Goal: Task Accomplishment & Management: Manage account settings

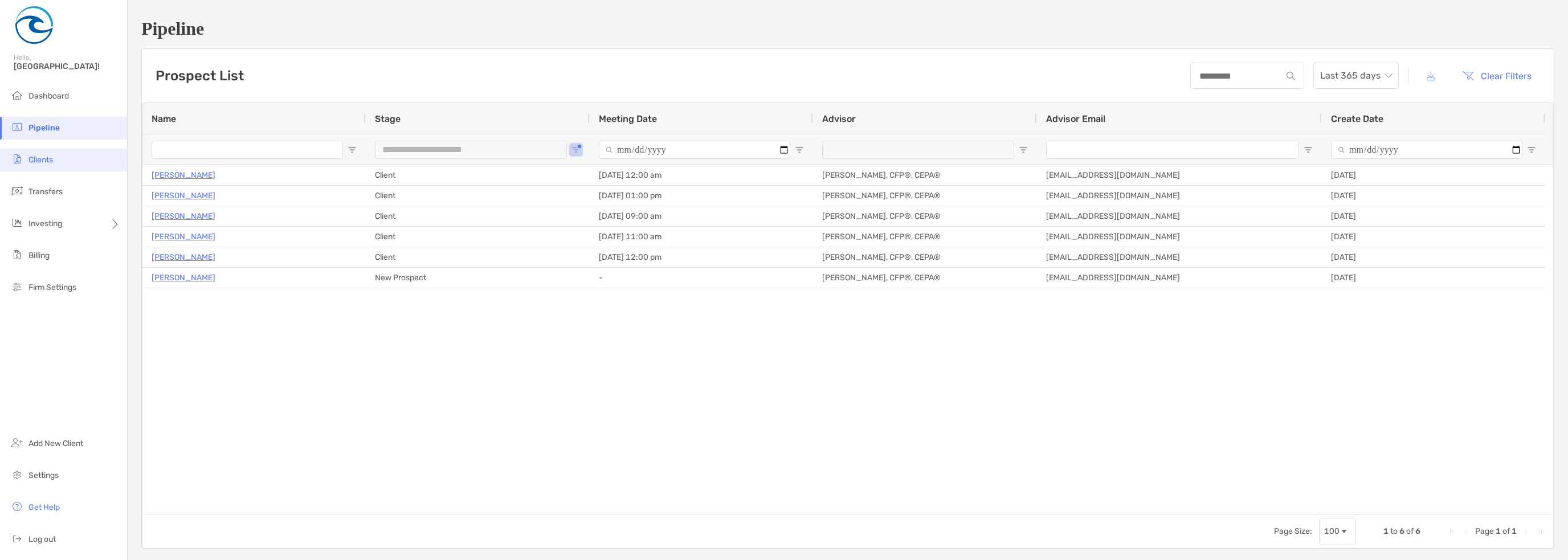
click at [48, 152] on li "Clients" at bounding box center [63, 160] width 127 height 23
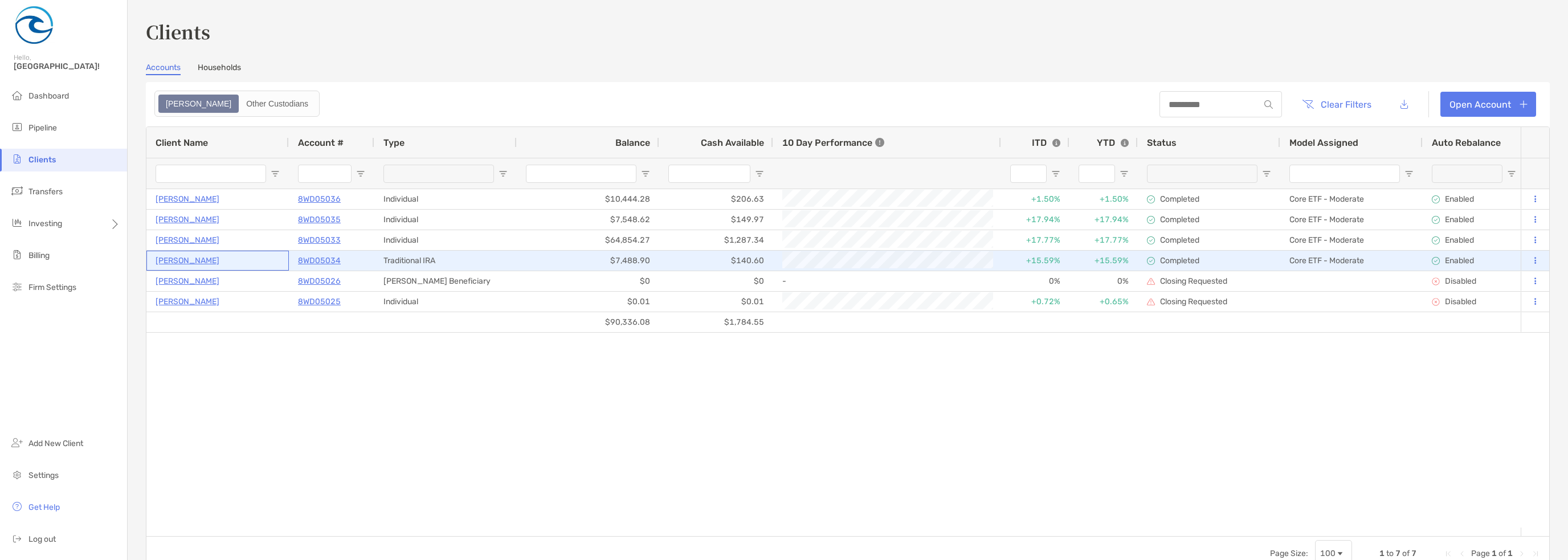
click at [212, 262] on p "[PERSON_NAME]" at bounding box center [187, 260] width 64 height 14
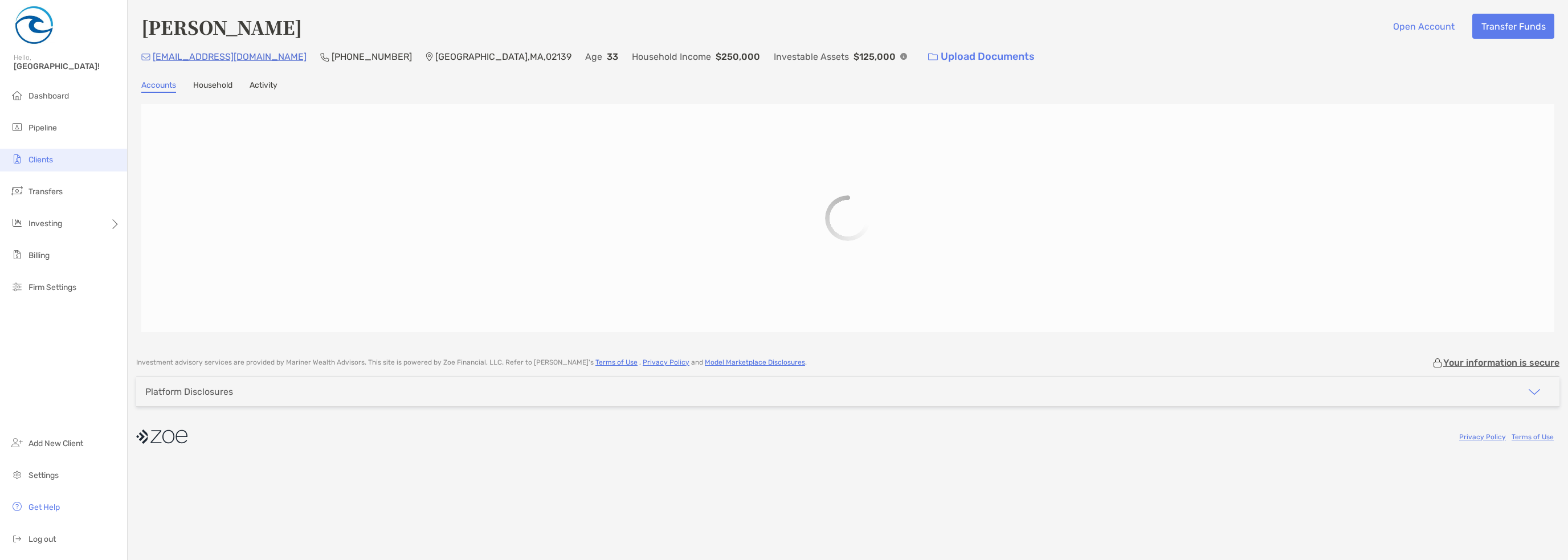
click at [40, 162] on span "Clients" at bounding box center [41, 160] width 25 height 10
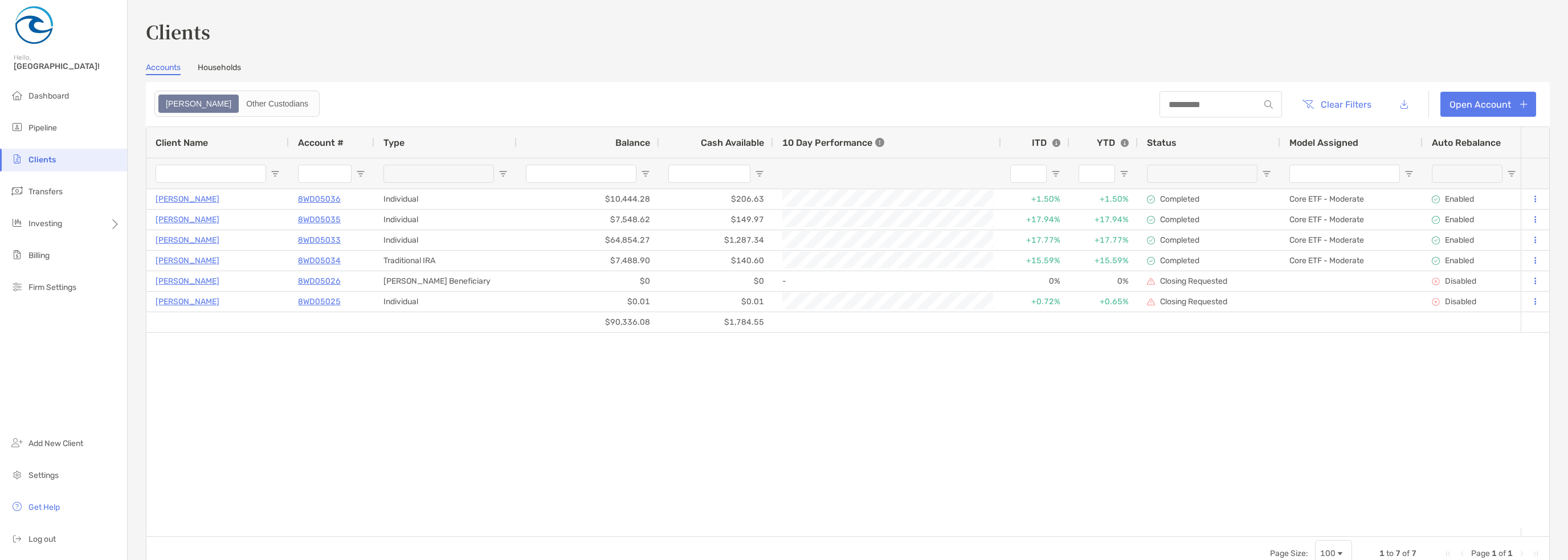
click at [216, 72] on link "Households" at bounding box center [219, 69] width 43 height 12
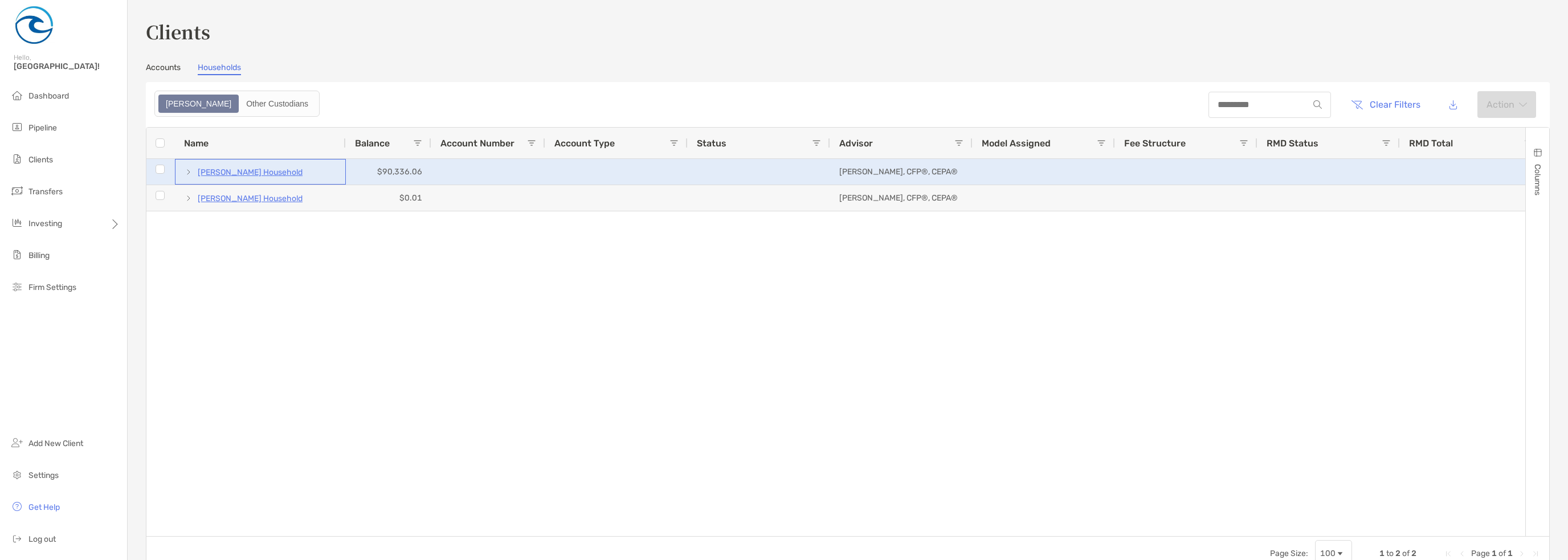
click at [276, 170] on p "[PERSON_NAME] Household" at bounding box center [250, 172] width 105 height 14
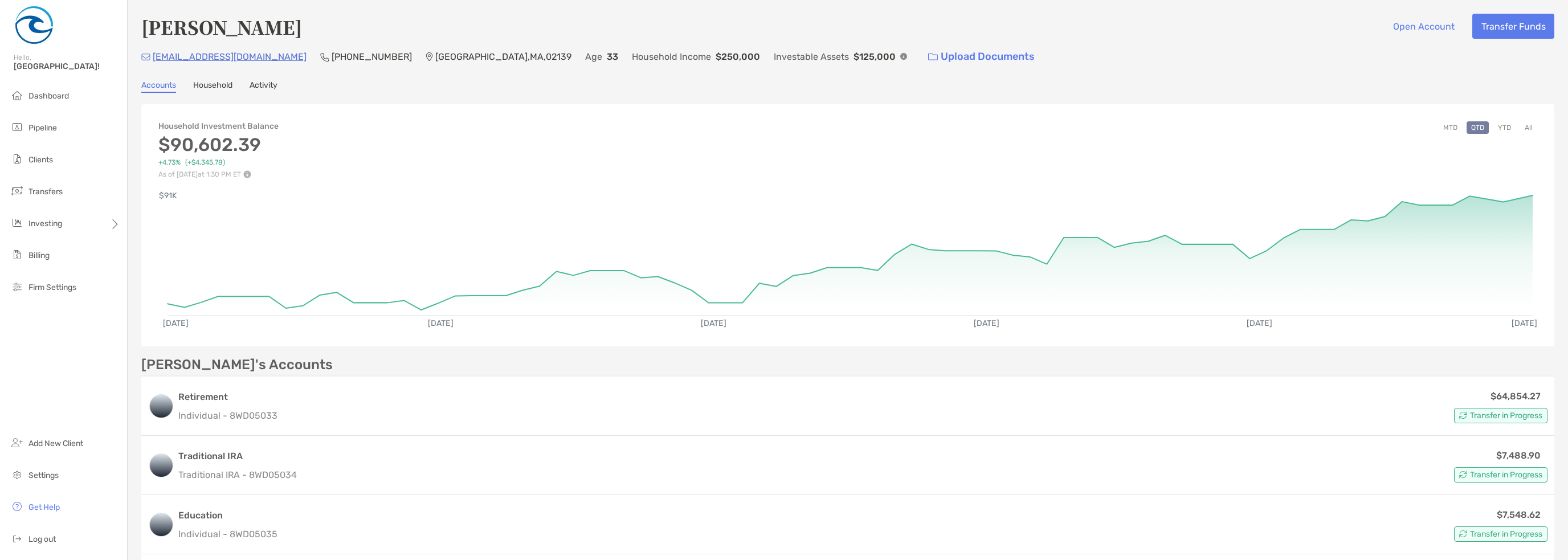
click at [212, 84] on link "Household" at bounding box center [212, 87] width 39 height 12
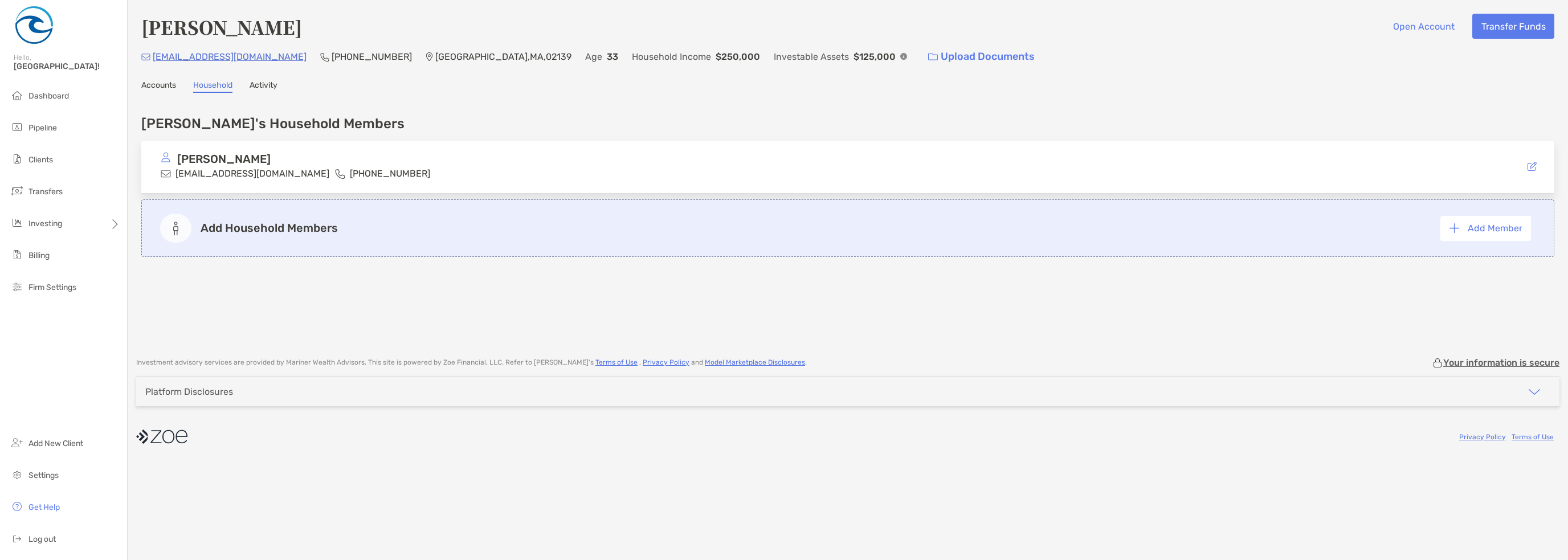
click at [250, 82] on link "Activity" at bounding box center [263, 87] width 28 height 12
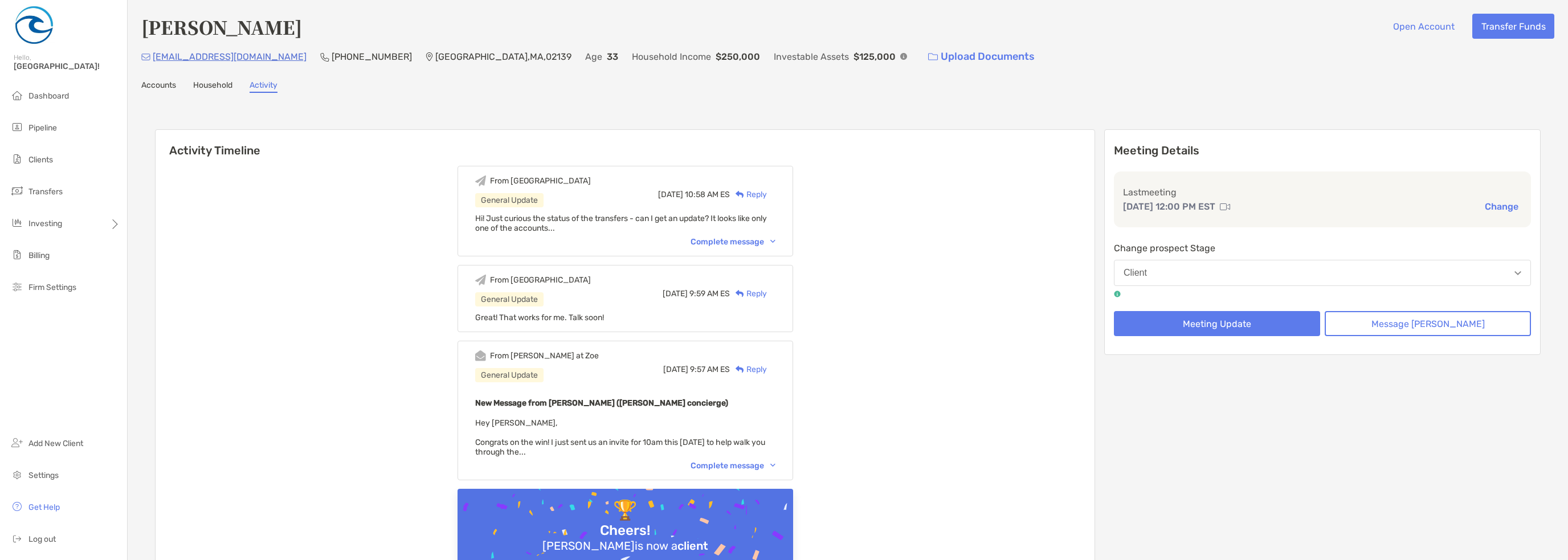
click at [157, 81] on link "Accounts" at bounding box center [158, 87] width 34 height 12
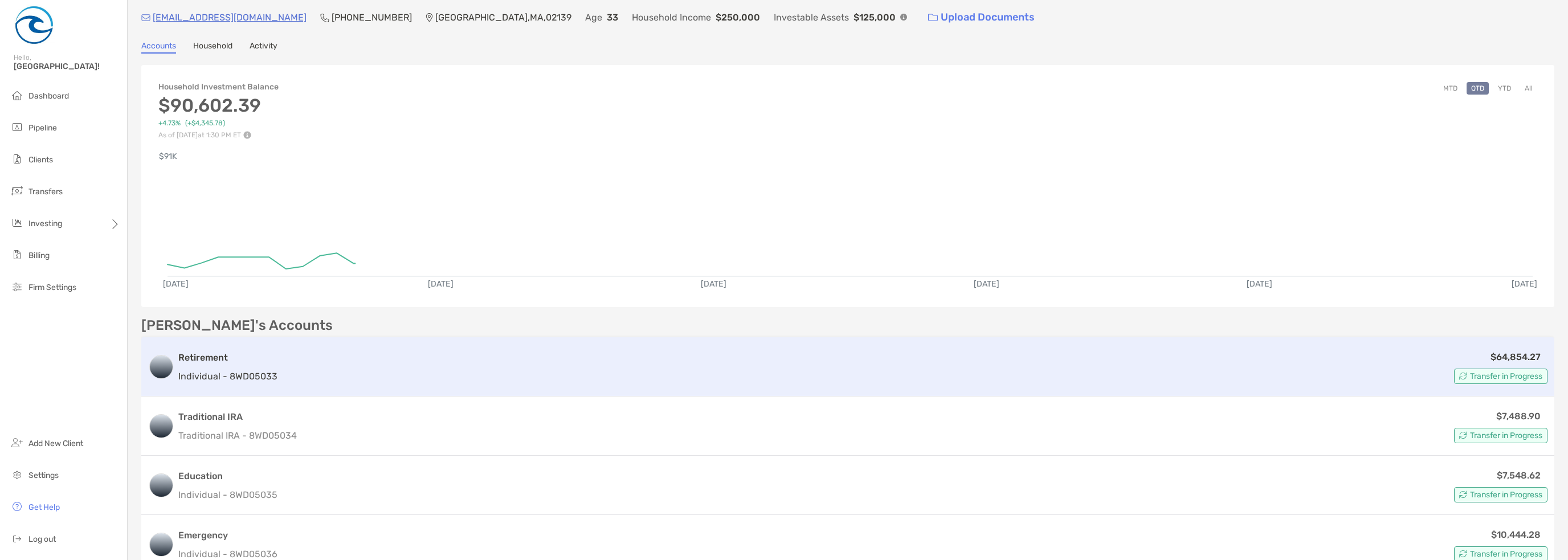
scroll to position [14, 0]
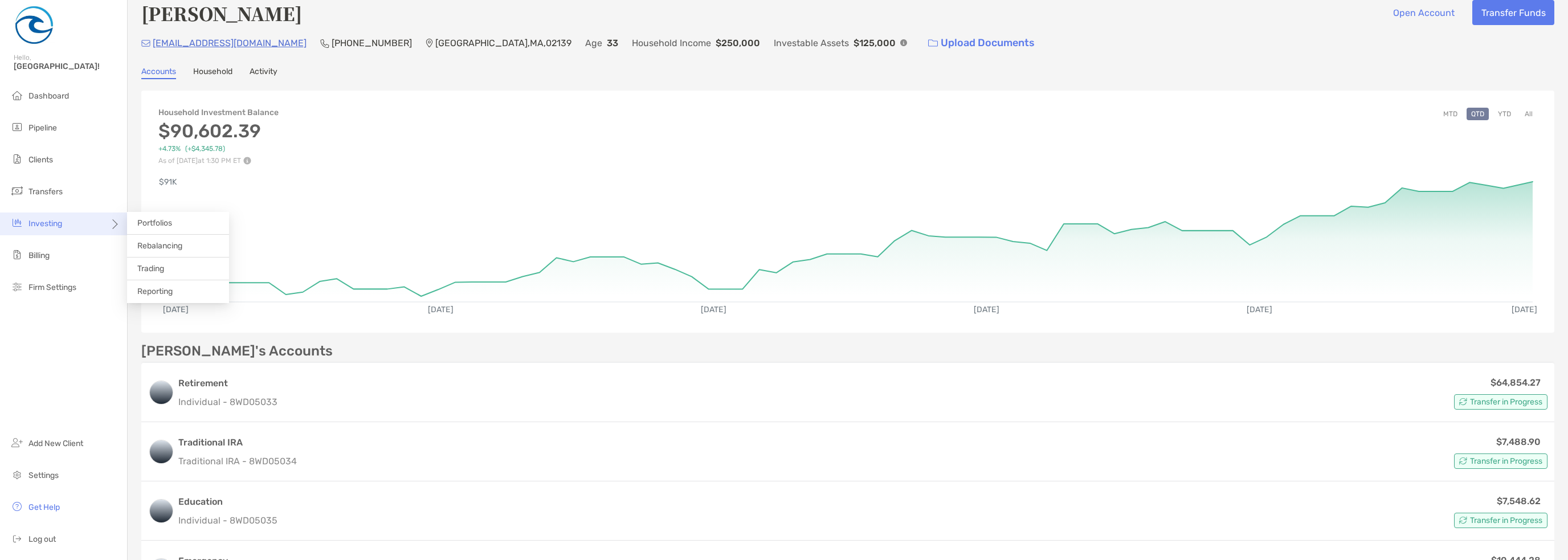
click at [59, 223] on span "Investing" at bounding box center [45, 224] width 34 height 10
click at [158, 222] on span "Portfolios" at bounding box center [154, 223] width 34 height 10
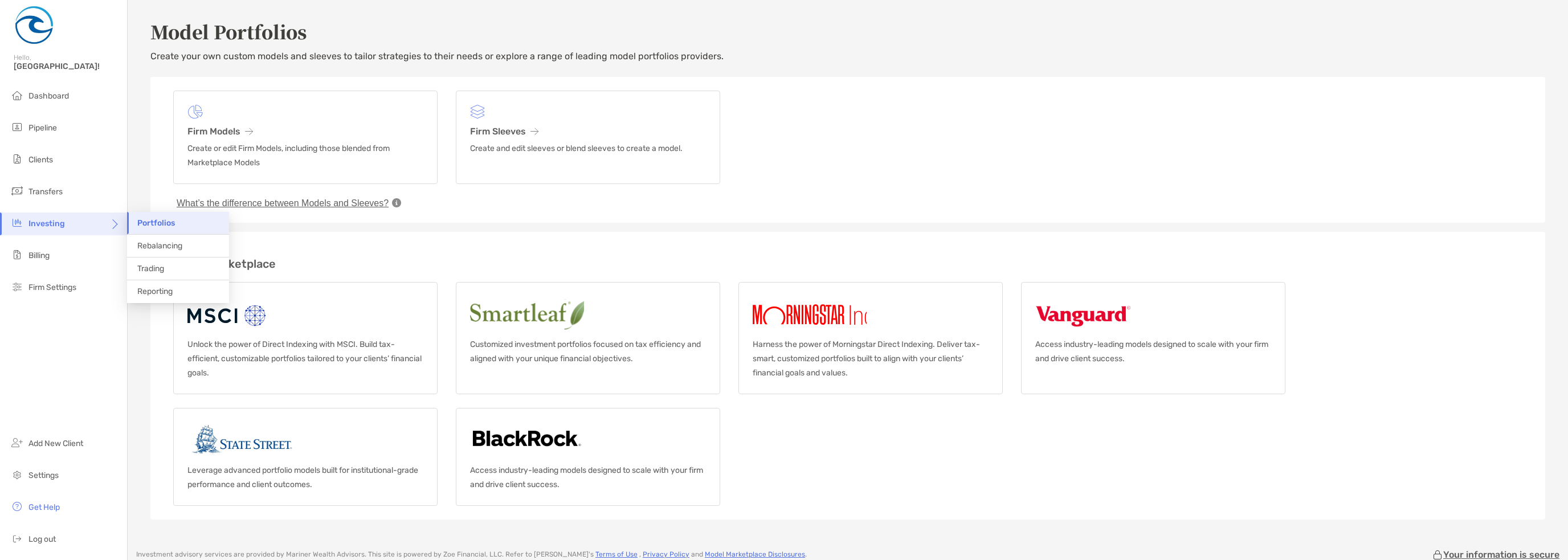
click at [124, 219] on div "Investing" at bounding box center [63, 223] width 127 height 23
click at [150, 249] on span "Rebalancing" at bounding box center [159, 246] width 45 height 10
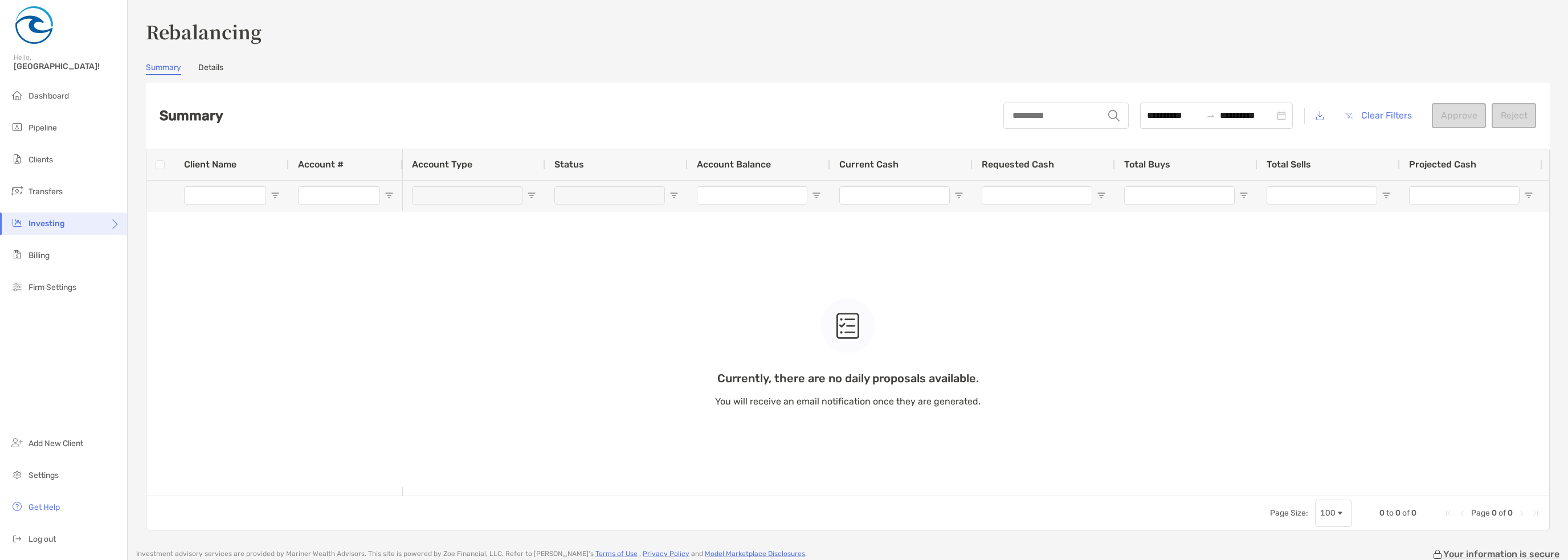
click at [218, 61] on div "**********" at bounding box center [848, 273] width 1404 height 512
click at [219, 65] on link "Details" at bounding box center [211, 69] width 25 height 12
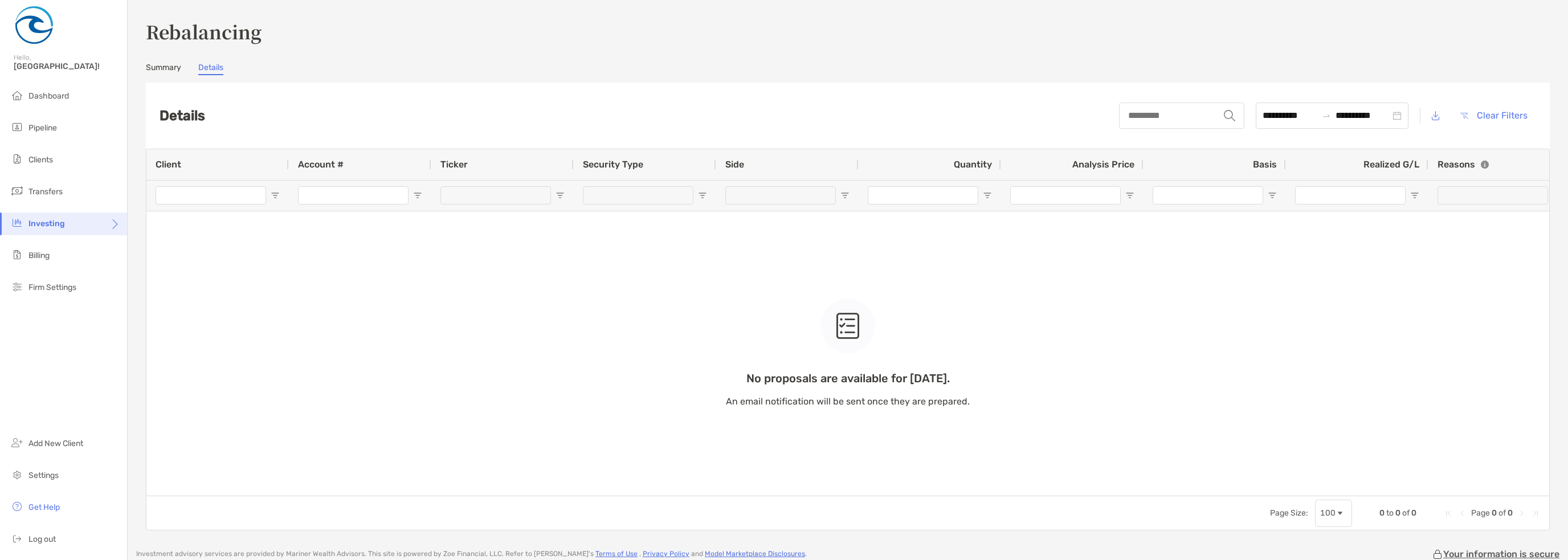
click at [163, 68] on link "Summary" at bounding box center [163, 69] width 35 height 12
click at [110, 225] on icon at bounding box center [114, 228] width 9 height 9
click at [155, 268] on span "Trading" at bounding box center [150, 269] width 27 height 10
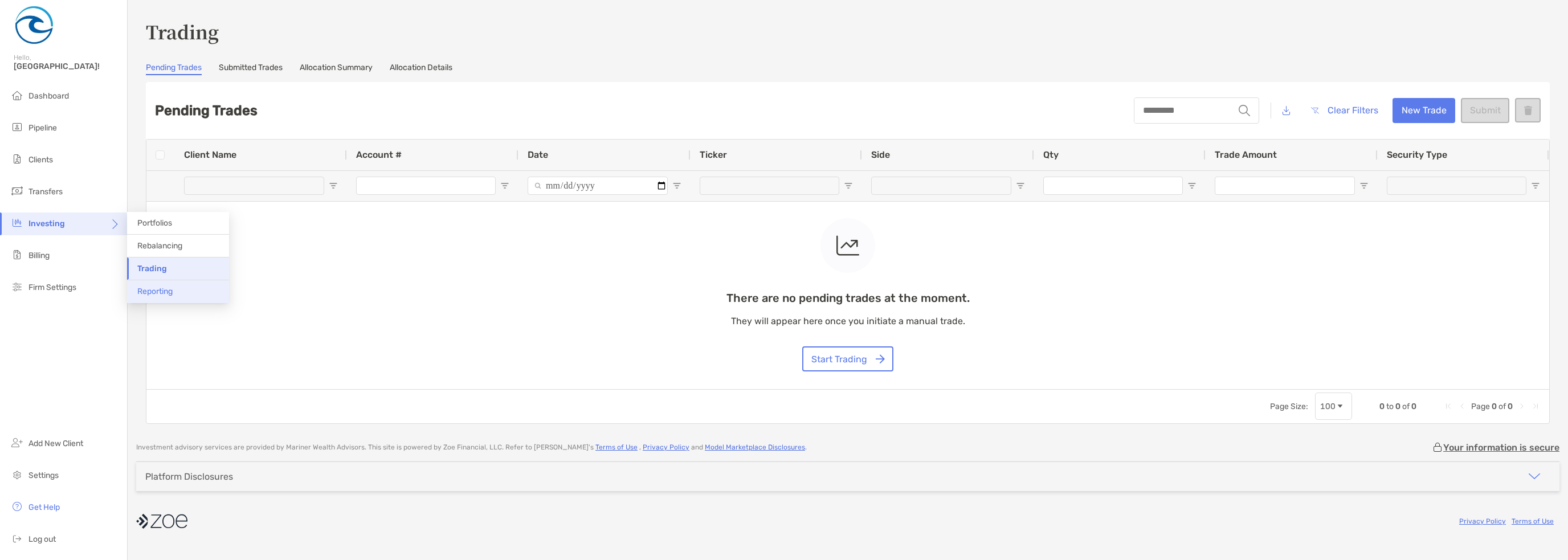
click at [160, 295] on span "Reporting" at bounding box center [154, 291] width 35 height 10
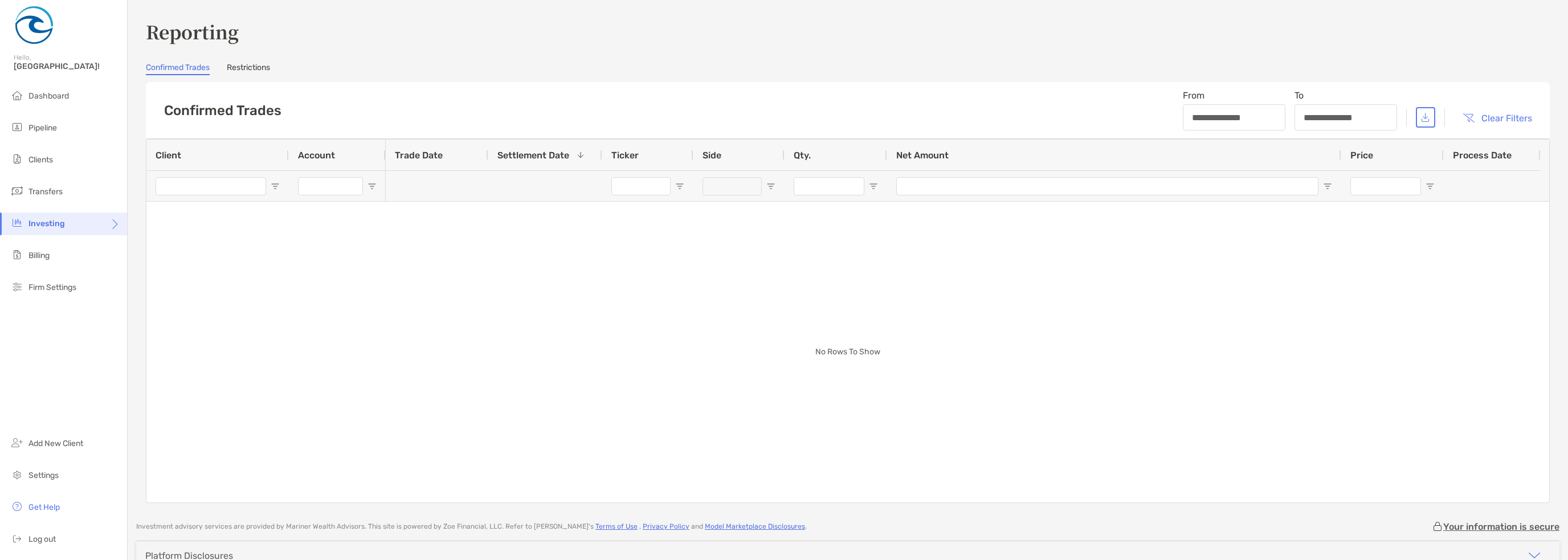
click at [251, 70] on link "Restrictions" at bounding box center [248, 69] width 43 height 12
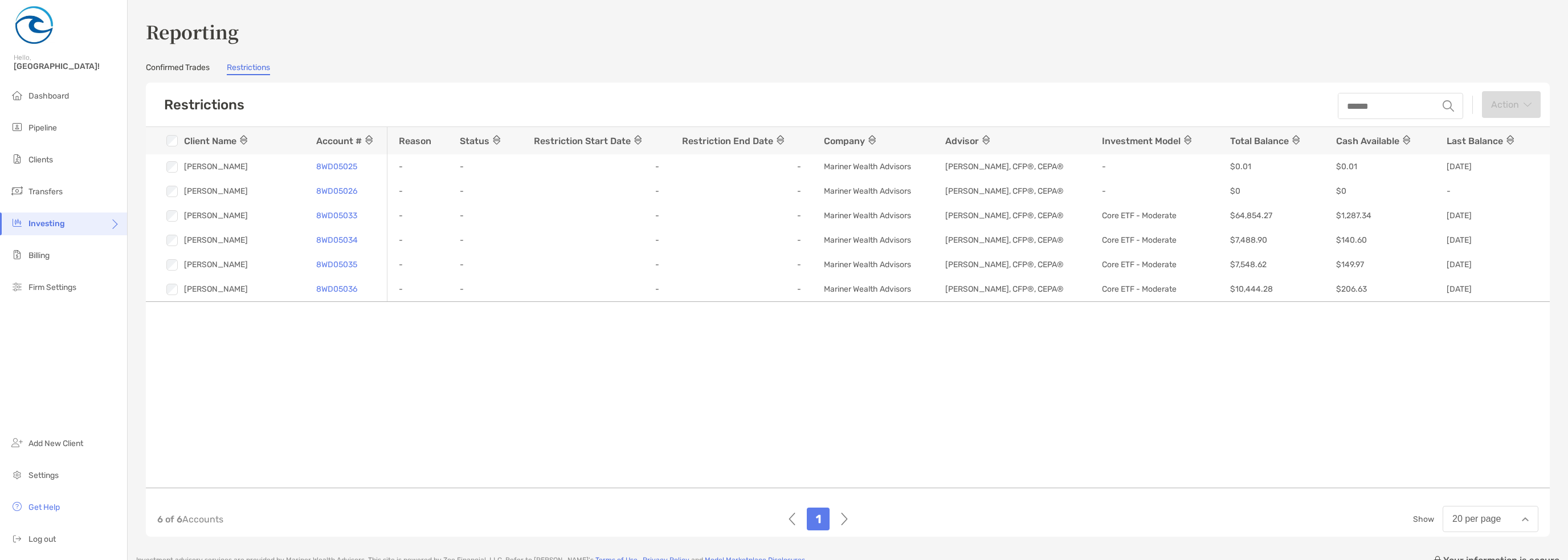
click at [203, 69] on link "Confirmed Trades" at bounding box center [178, 69] width 64 height 12
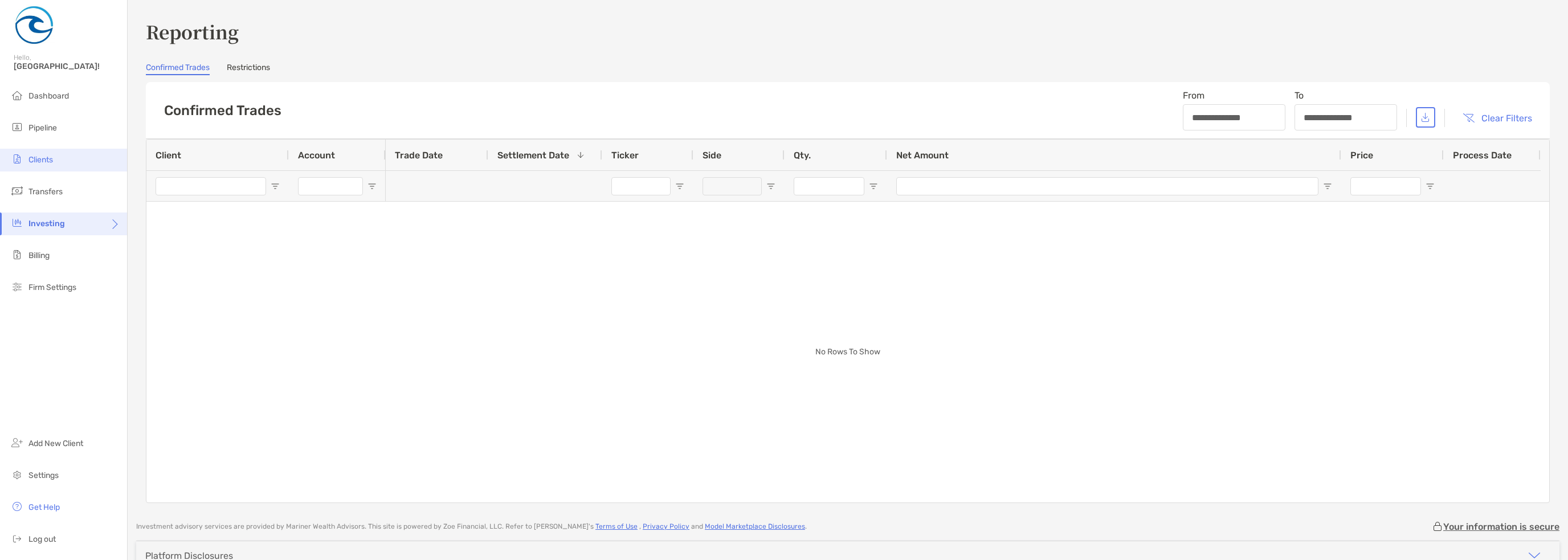
click at [57, 165] on li "Clients" at bounding box center [63, 160] width 127 height 23
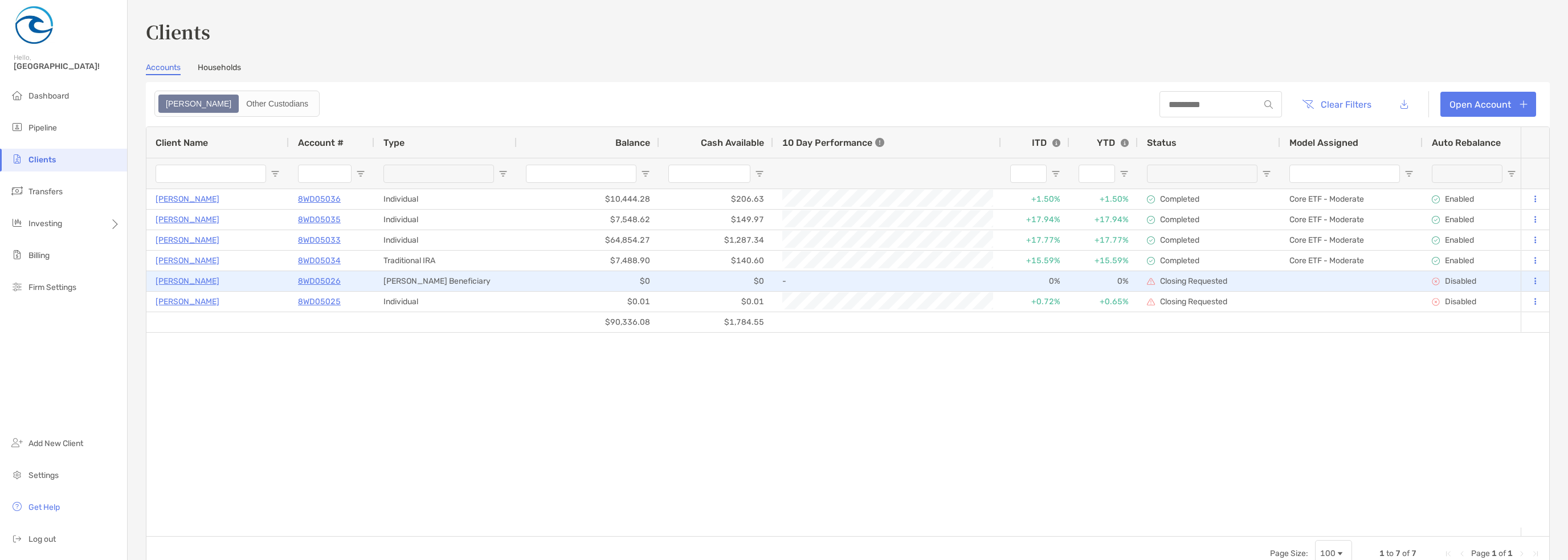
click at [1529, 282] on button at bounding box center [1534, 281] width 10 height 12
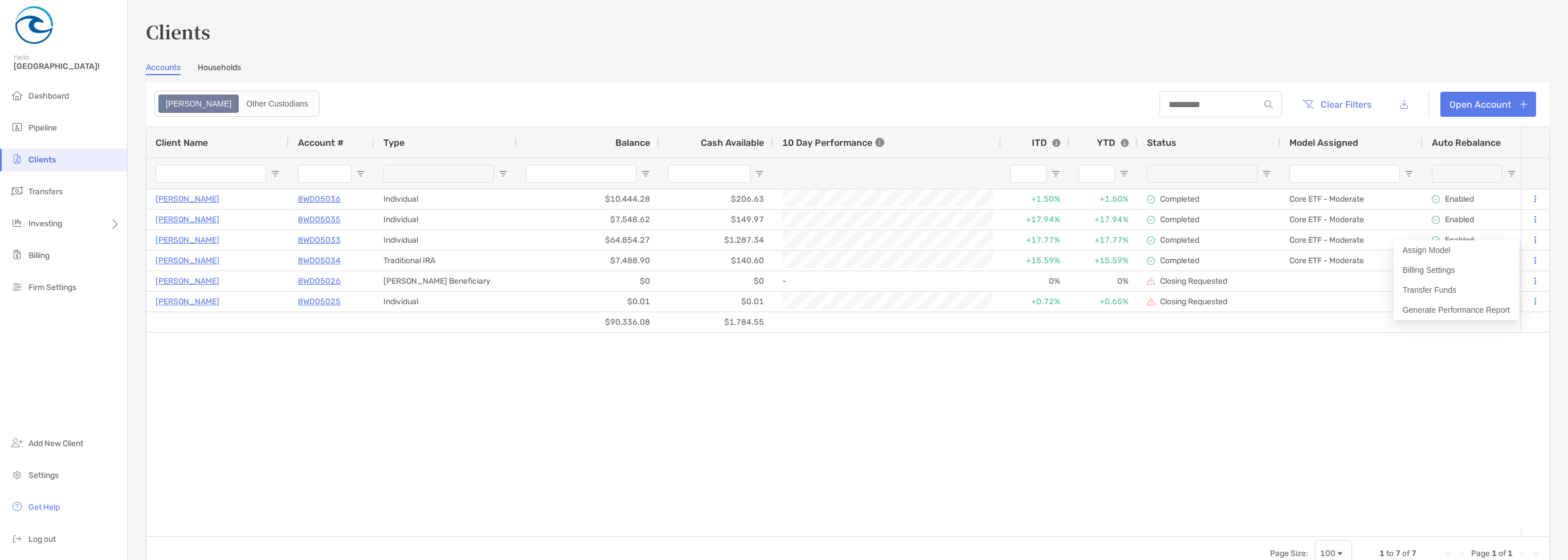
click at [1394, 421] on div "[PERSON_NAME] 8WD05036 Individual $10,444.28 $206.63 +1.50% +1.50% Completed Co…" at bounding box center [834, 358] width 1374 height 338
click at [215, 68] on link "Households" at bounding box center [219, 69] width 43 height 12
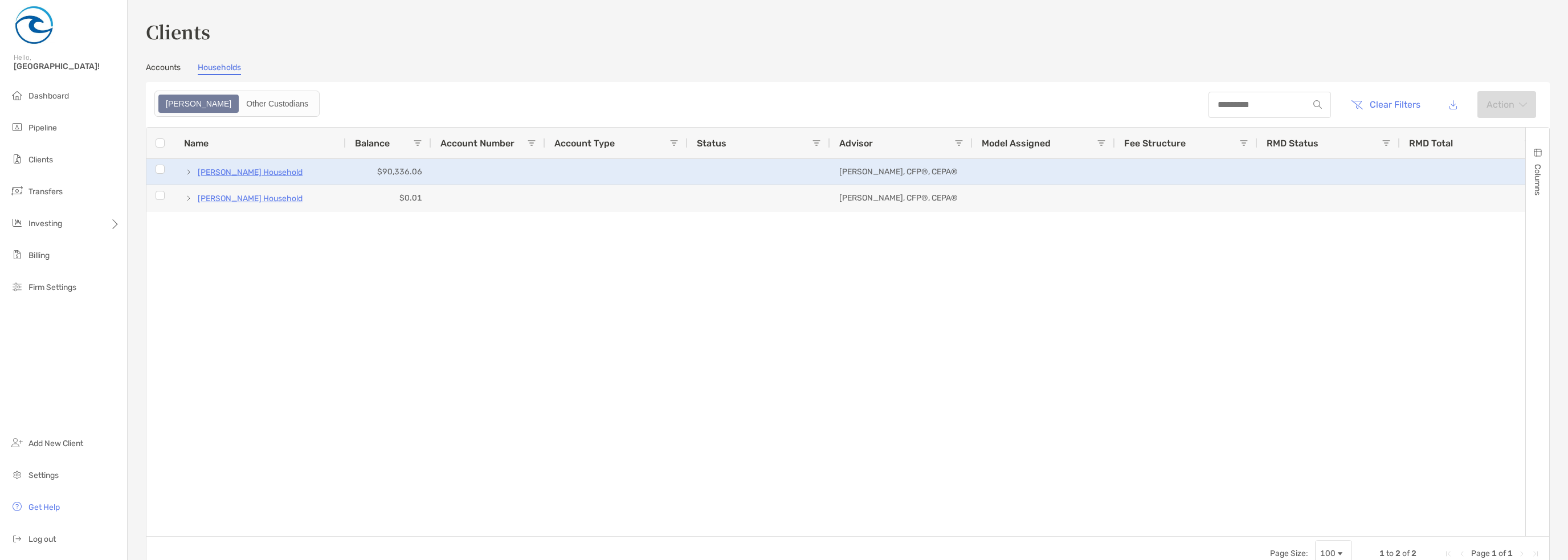
click at [189, 169] on span at bounding box center [188, 172] width 9 height 9
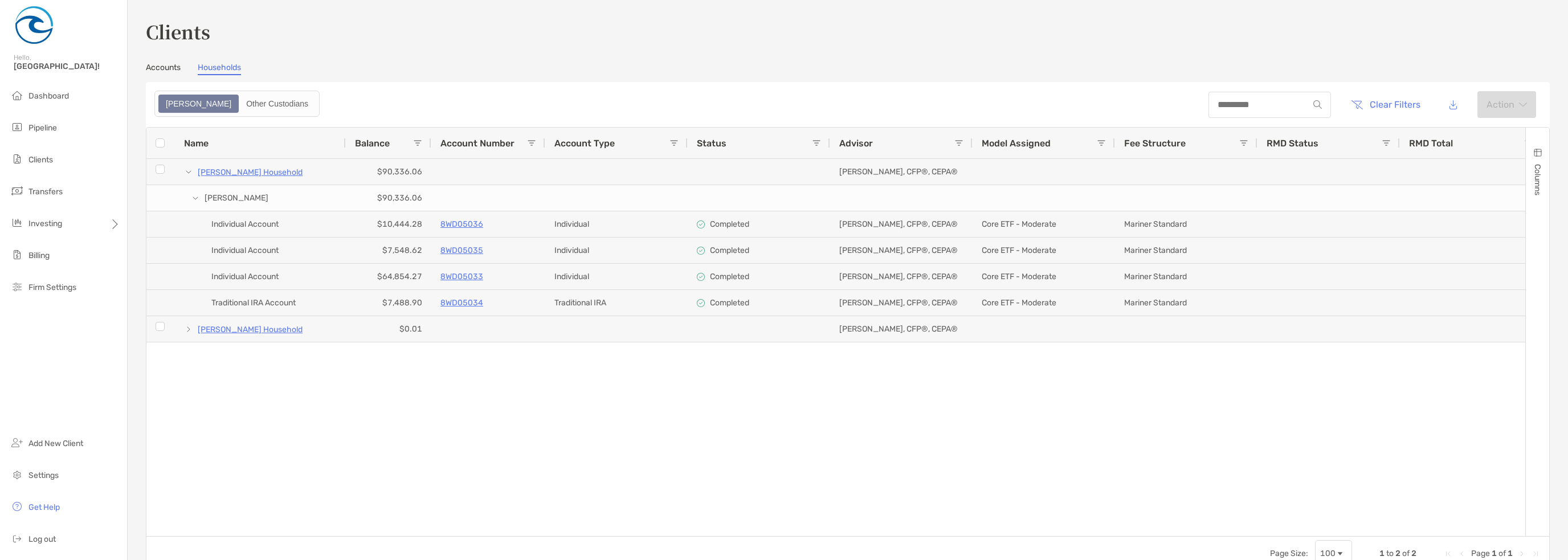
click at [1535, 152] on button "Columns" at bounding box center [1537, 172] width 23 height 88
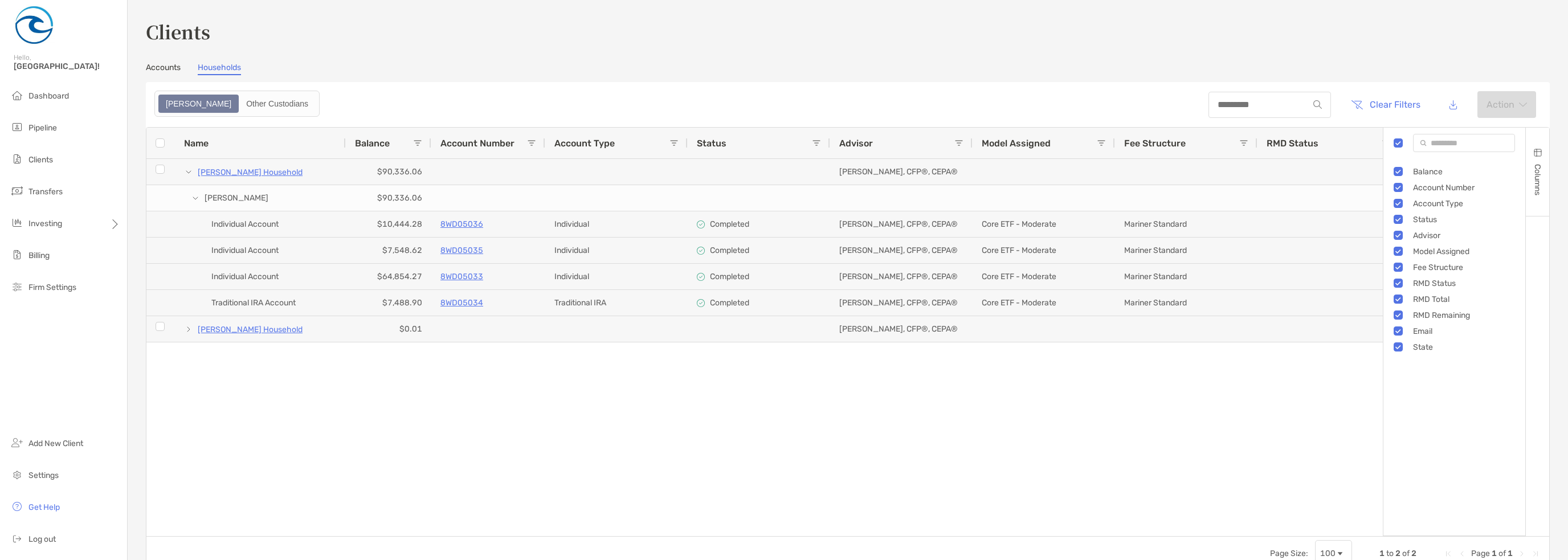
click at [1535, 152] on button "Columns" at bounding box center [1537, 172] width 23 height 88
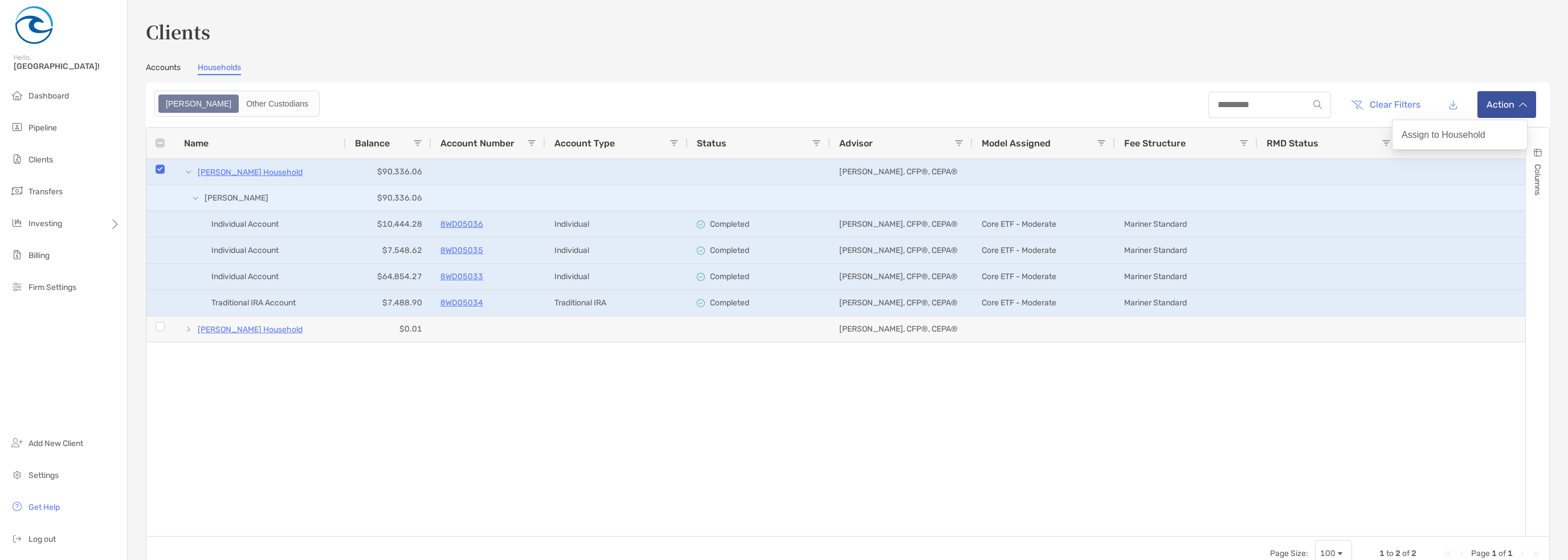
click at [1477, 107] on button "Action" at bounding box center [1506, 104] width 59 height 27
click at [802, 401] on div "[PERSON_NAME] Household $90,336.06 [PERSON_NAME], CFP®, CEPA® NC [PERSON_NAME] …" at bounding box center [836, 343] width 1379 height 369
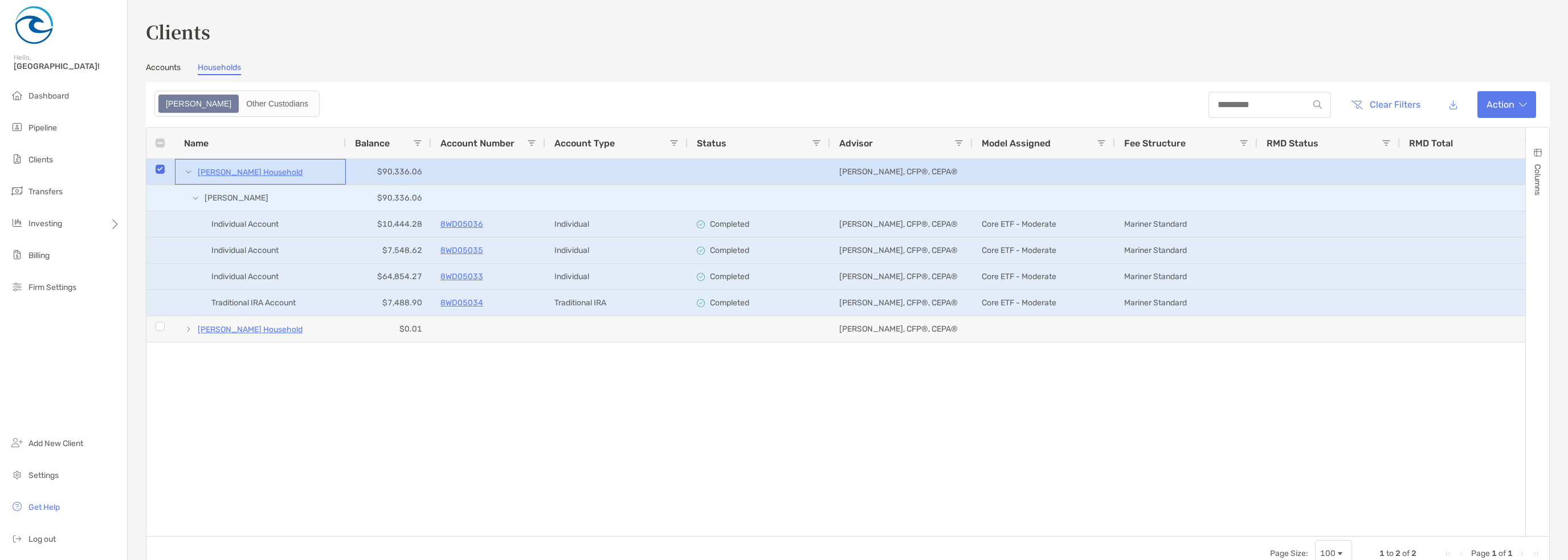
click at [250, 172] on p "[PERSON_NAME] Household" at bounding box center [250, 172] width 105 height 14
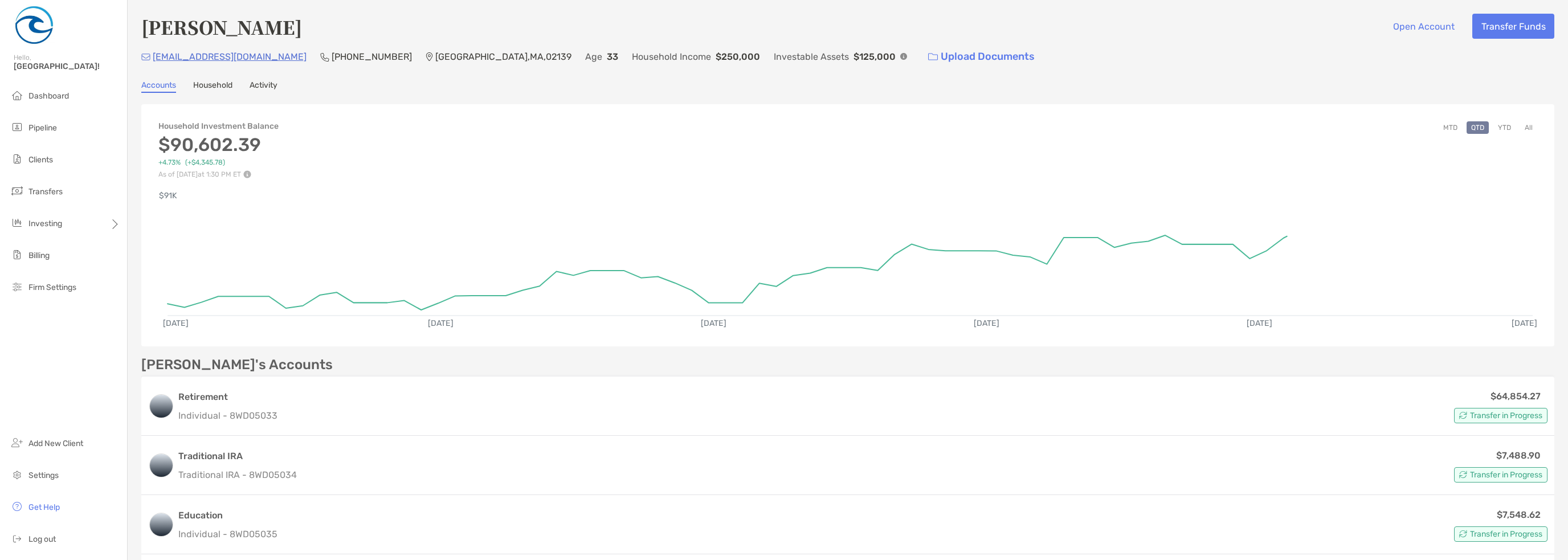
click at [214, 84] on link "Household" at bounding box center [212, 87] width 39 height 12
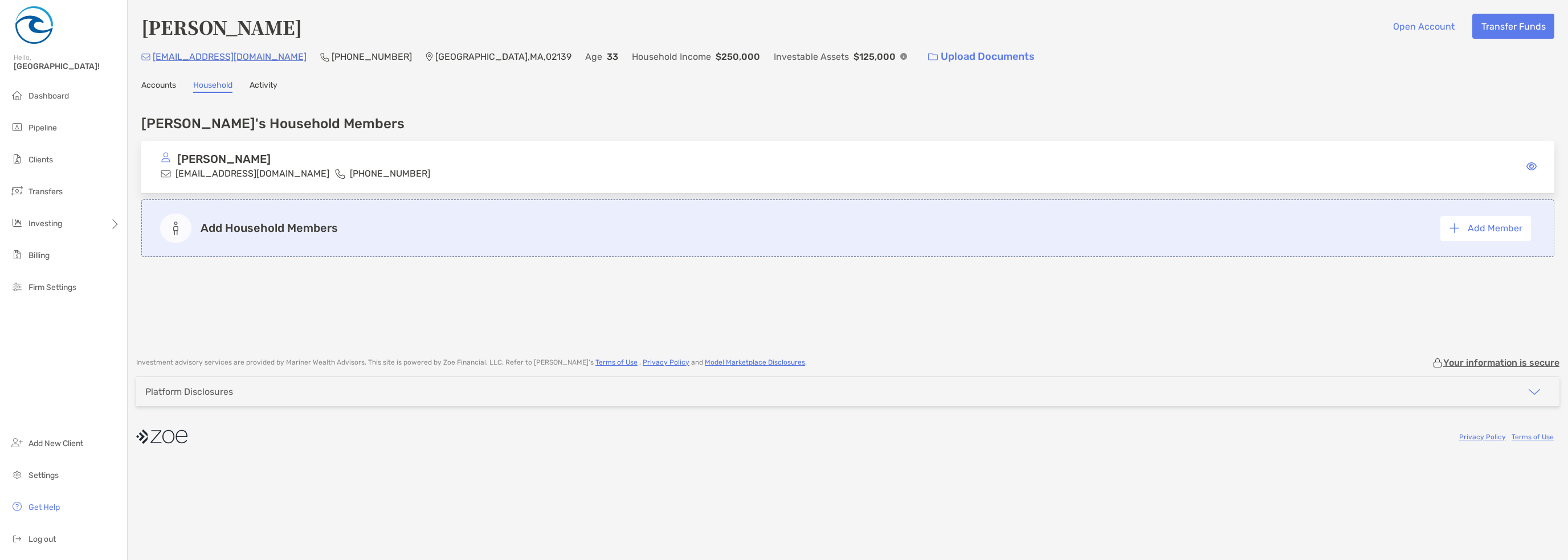
click at [269, 90] on link "Activity" at bounding box center [263, 87] width 28 height 12
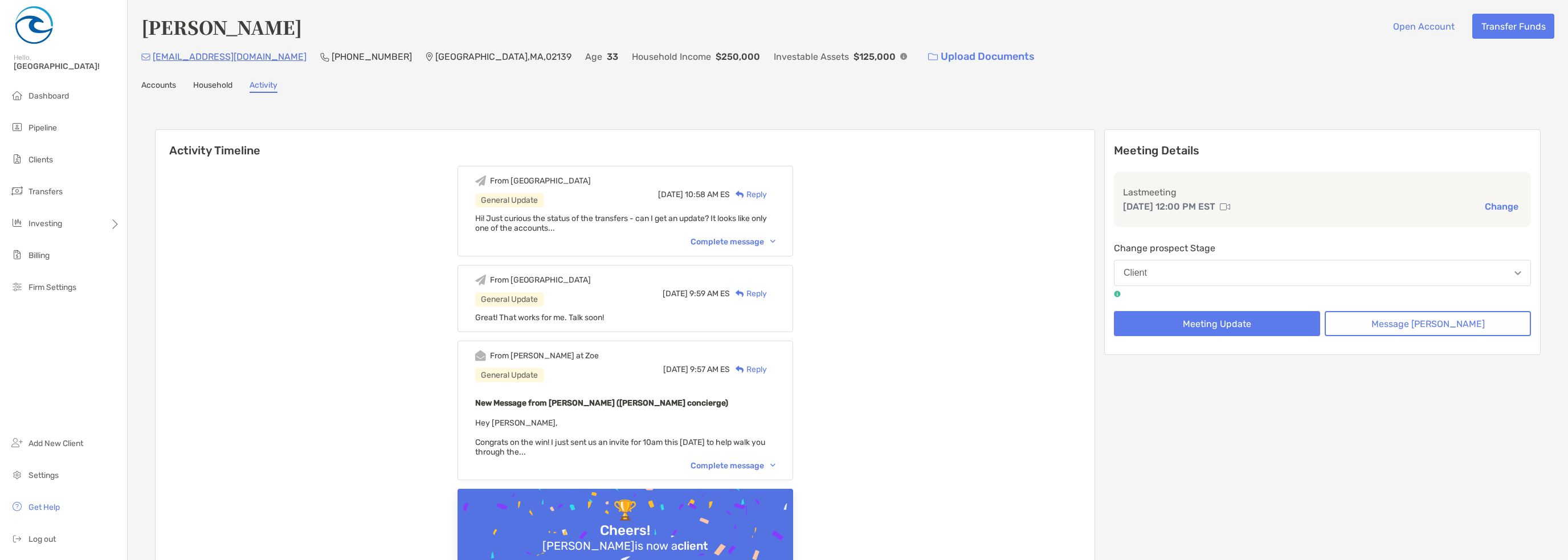
click at [144, 81] on link "Accounts" at bounding box center [158, 87] width 34 height 12
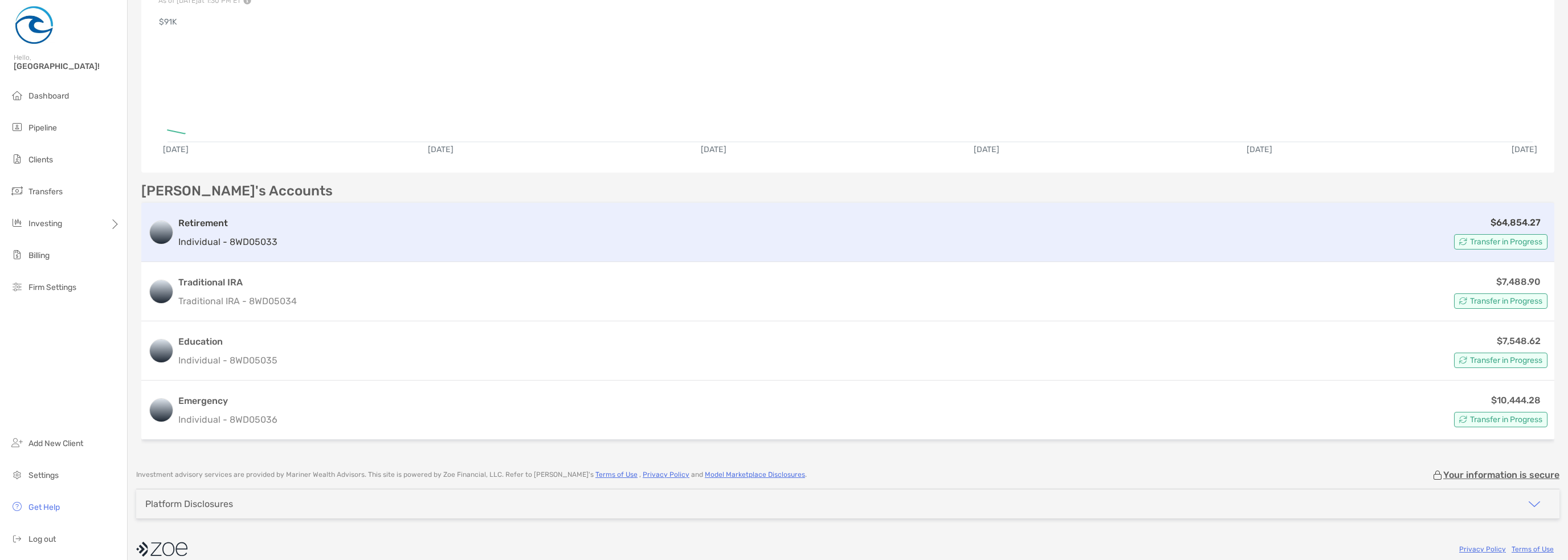
scroll to position [185, 0]
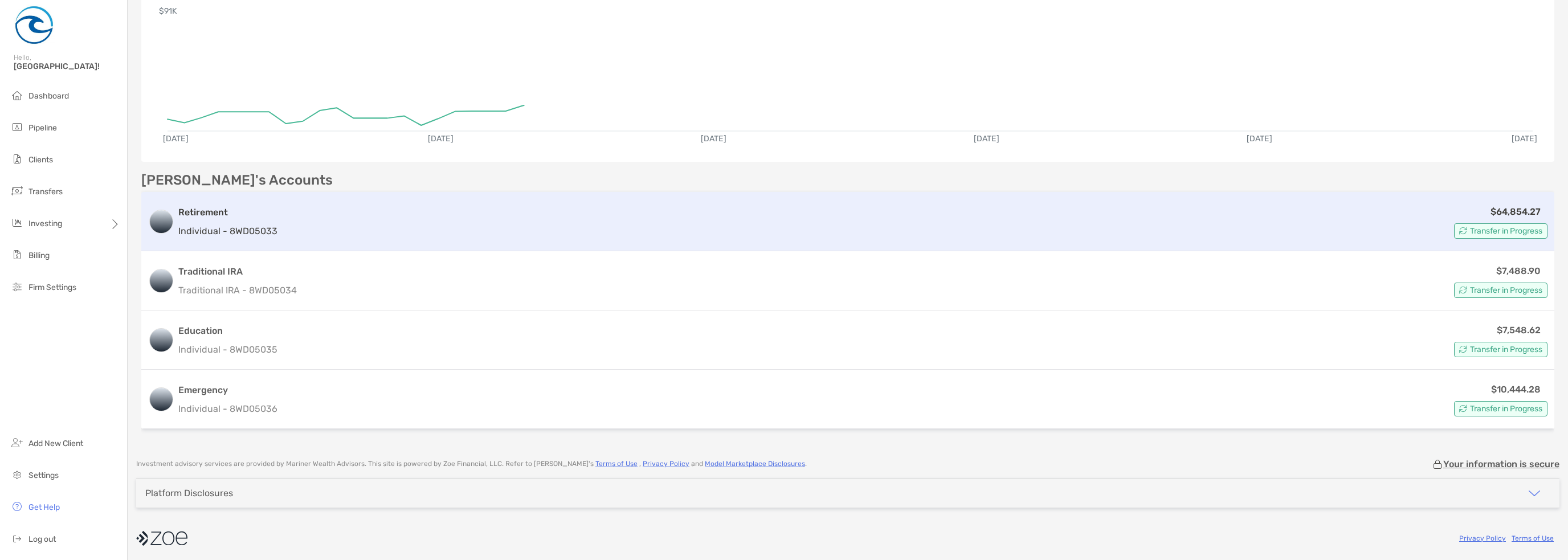
click at [276, 234] on div "Retirement Individual - 8WD05033 $64,854.27 Transfer in Progress" at bounding box center [847, 222] width 1413 height 59
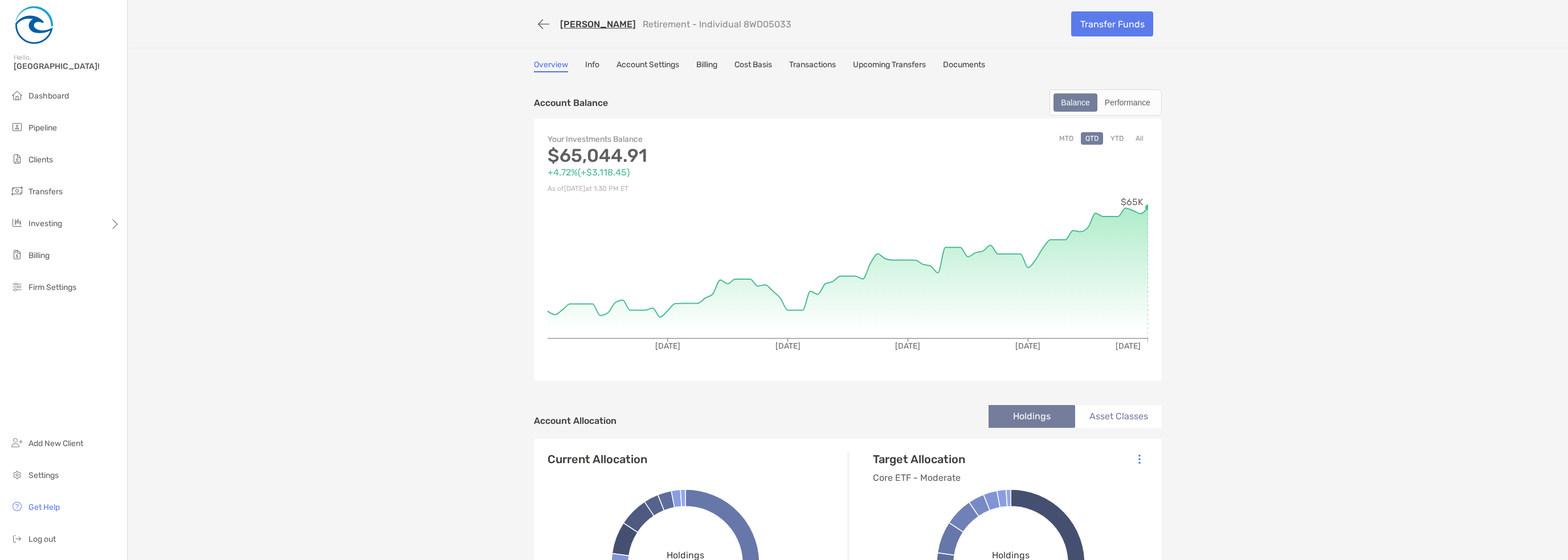
click at [966, 69] on link "Documents" at bounding box center [964, 66] width 42 height 12
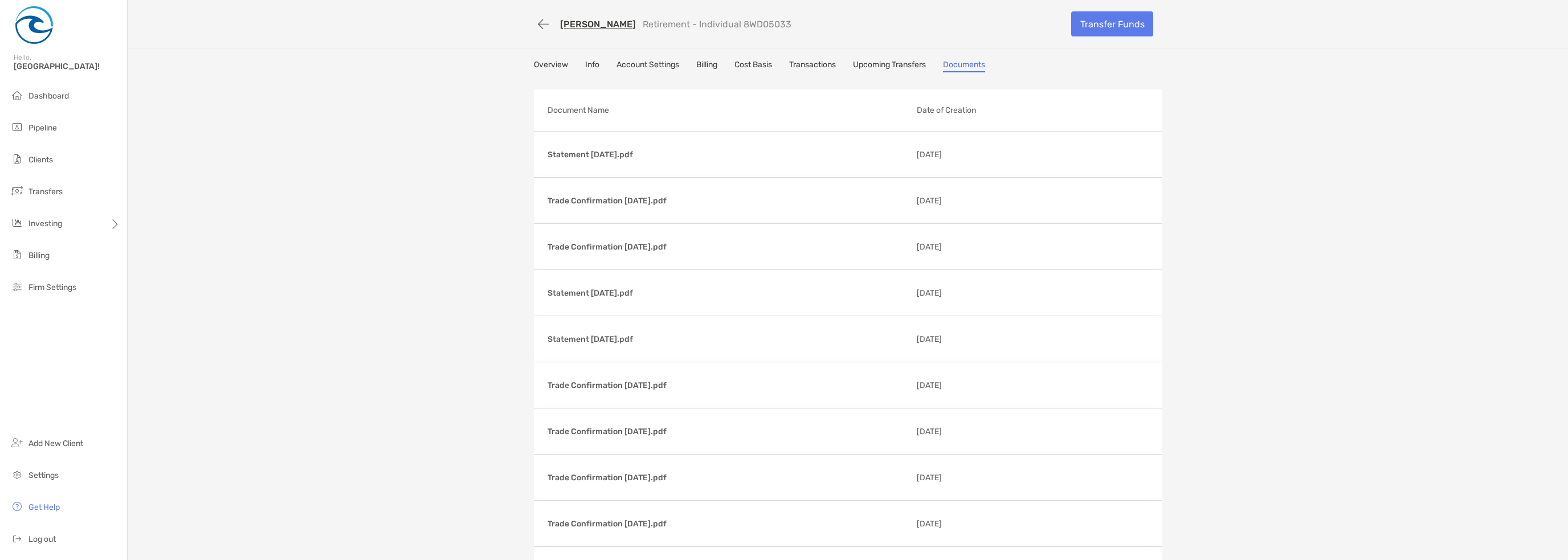
click at [881, 64] on link "Upcoming Transfers" at bounding box center [889, 66] width 73 height 12
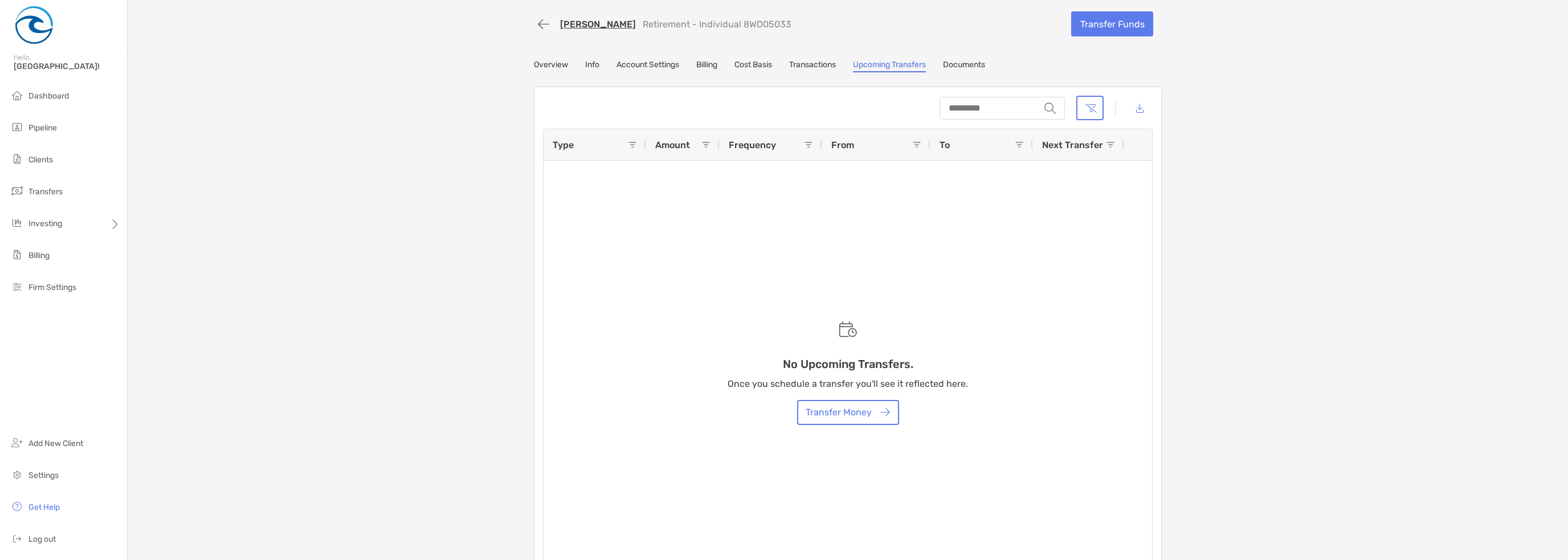
click at [589, 66] on link "Info" at bounding box center [592, 66] width 14 height 12
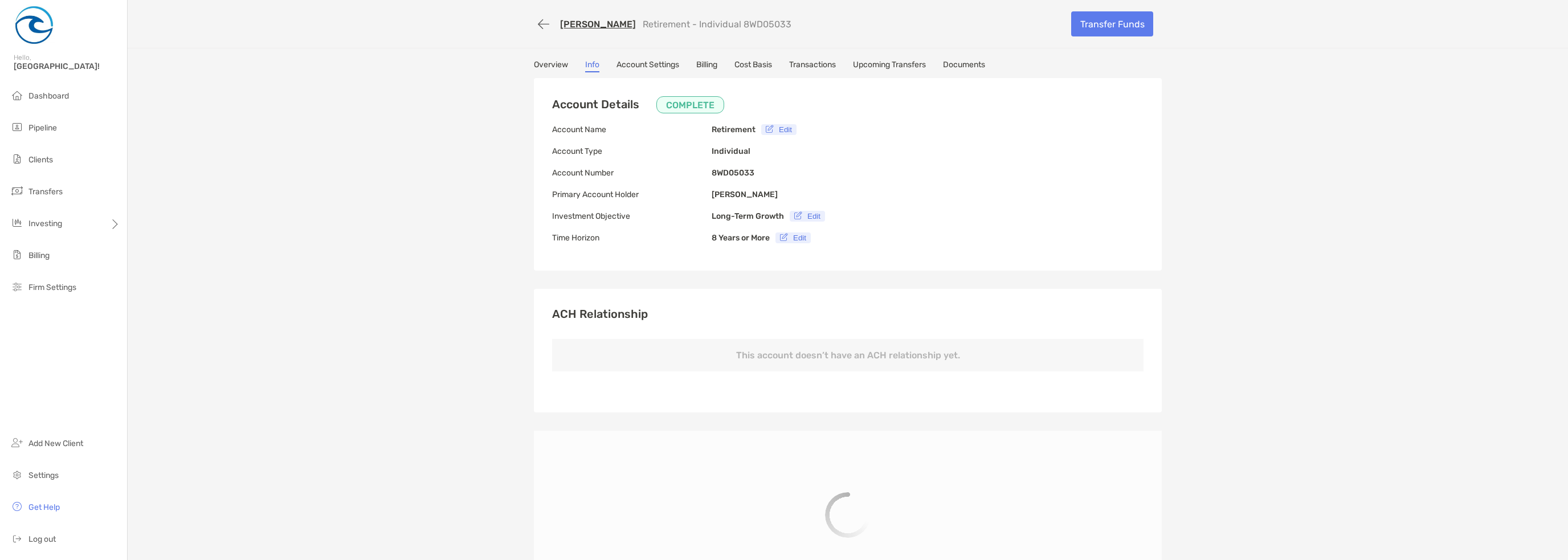
type input "**********"
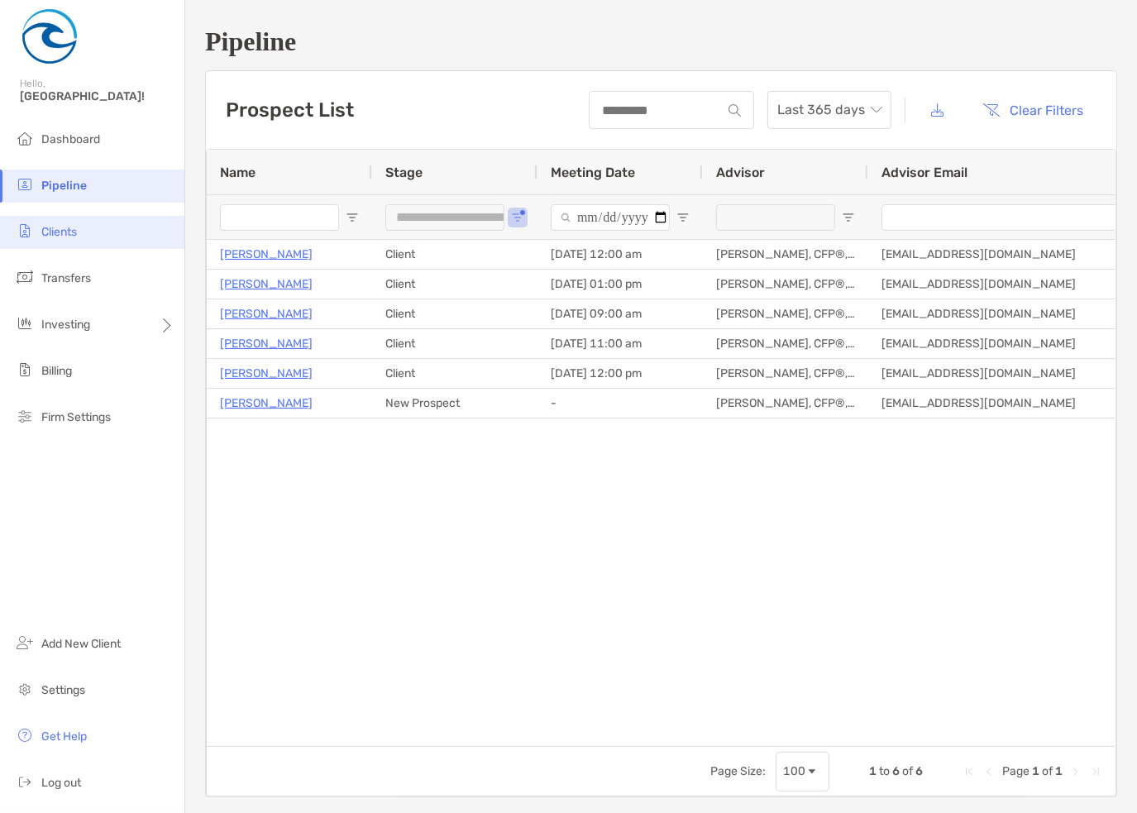
click at [79, 231] on li "Clients" at bounding box center [92, 232] width 184 height 33
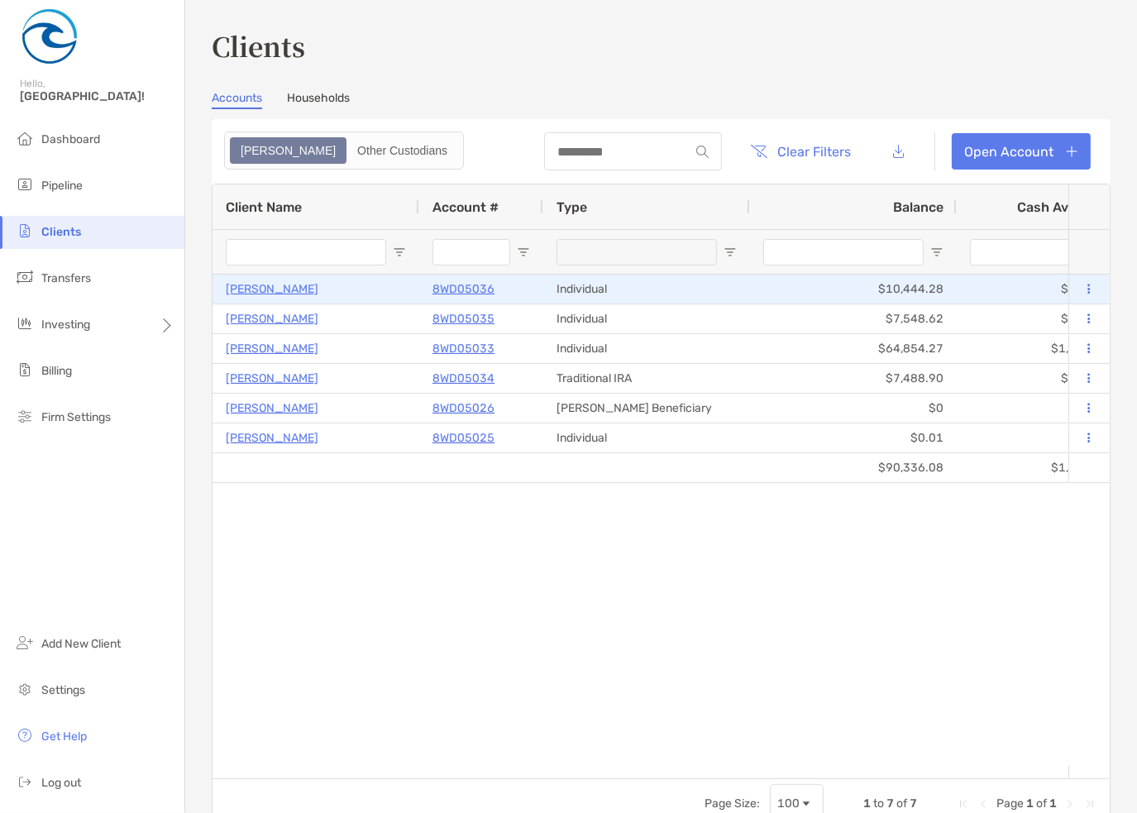
click at [283, 283] on p "[PERSON_NAME]" at bounding box center [272, 289] width 93 height 21
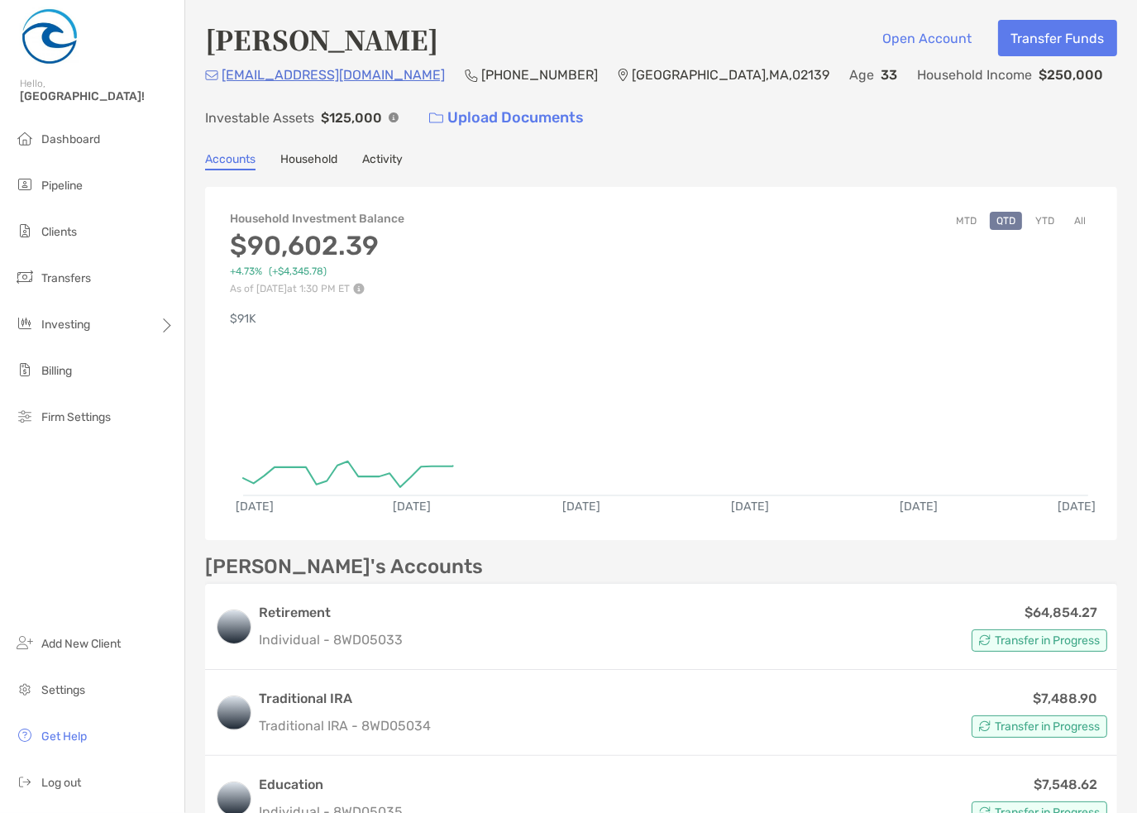
click at [318, 161] on link "Household" at bounding box center [308, 161] width 57 height 18
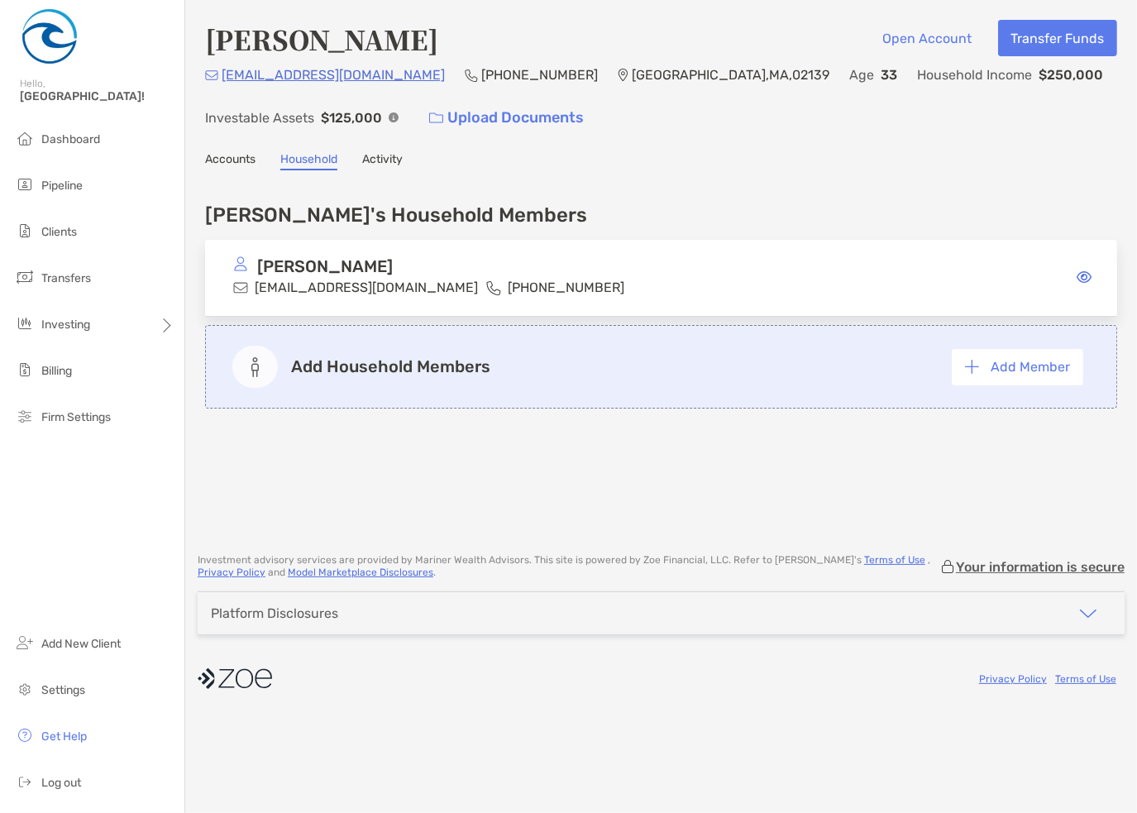
click at [1085, 275] on icon at bounding box center [1084, 276] width 15 height 13
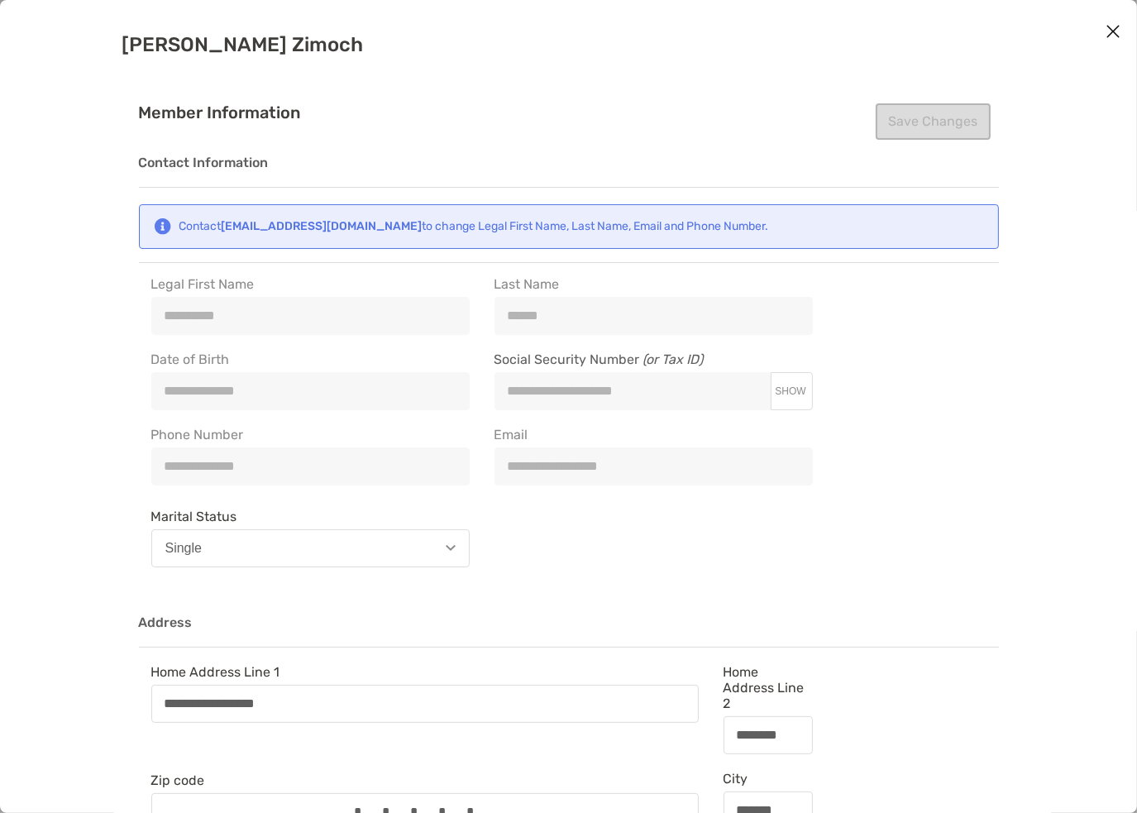
type input "**********"
click at [1116, 32] on icon "Close modal" at bounding box center [1113, 31] width 15 height 20
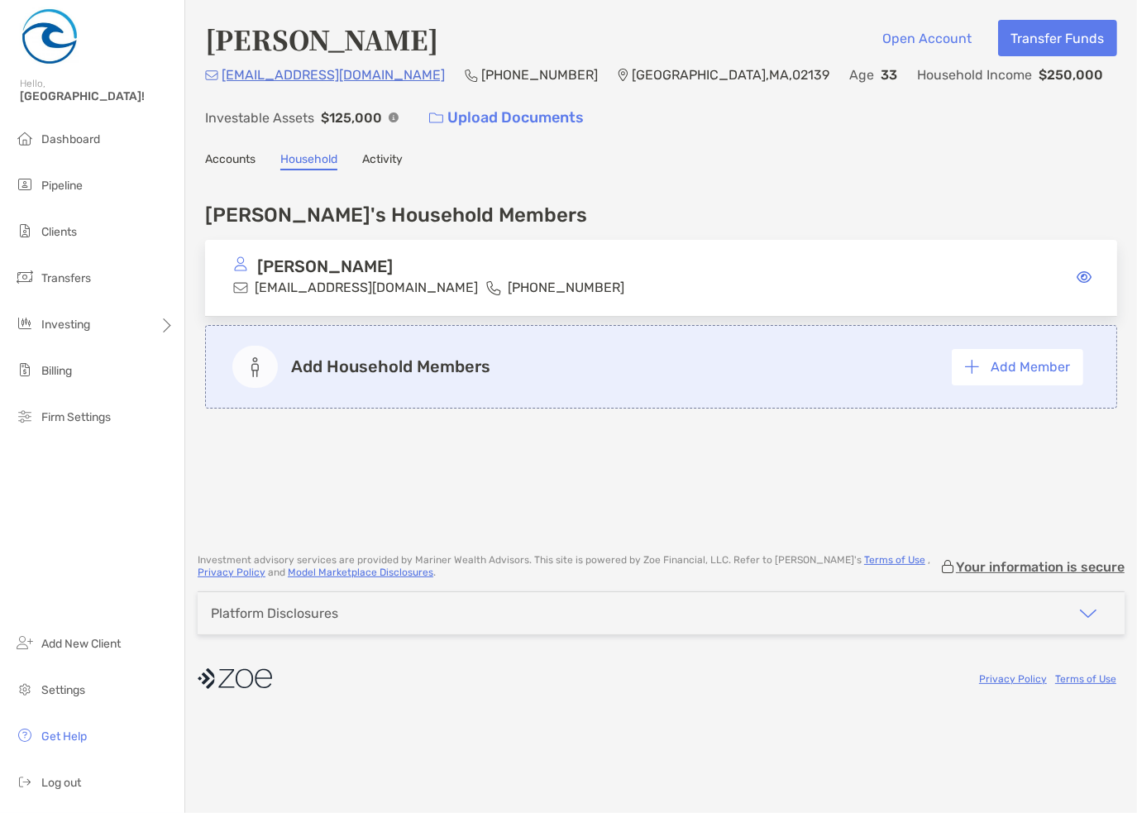
click at [235, 158] on link "Accounts" at bounding box center [230, 161] width 50 height 18
